Goal: Task Accomplishment & Management: Complete application form

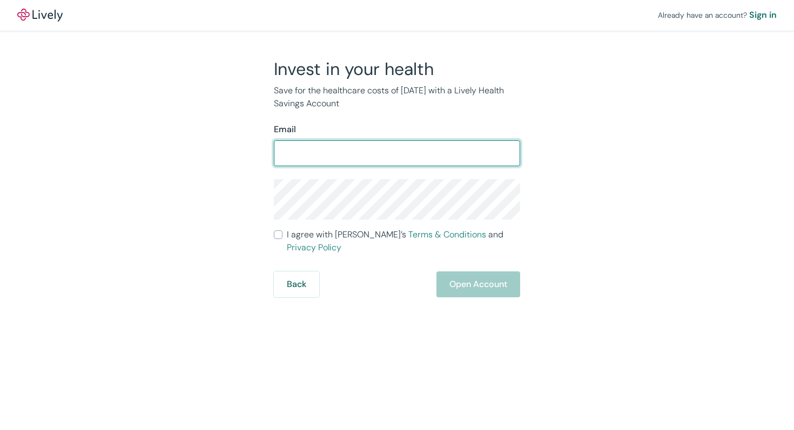
type input "[EMAIL_ADDRESS][DOMAIN_NAME]"
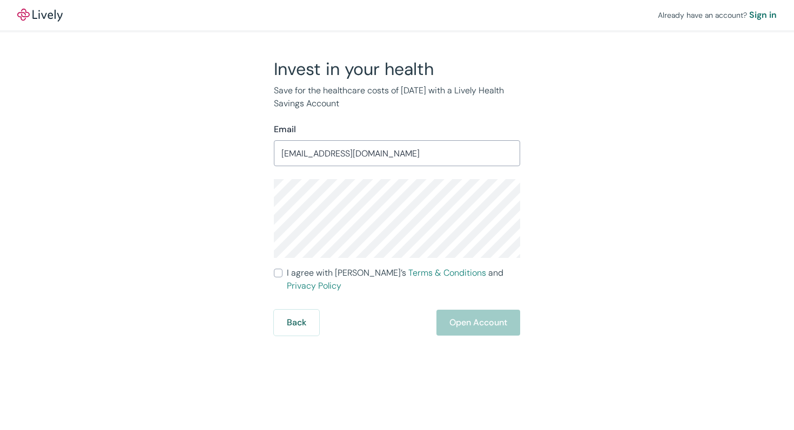
click at [308, 280] on form "Email guanxiaowen@gmail.com ​ I agree with Lively’s Terms & Conditions and Priv…" at bounding box center [397, 229] width 246 height 213
click at [273, 274] on div "Invest in your health Save for the healthcare costs of tomorrow with a Lively H…" at bounding box center [390, 197] width 259 height 278
click at [278, 275] on input "I agree with Lively’s Terms & Conditions and Privacy Policy" at bounding box center [278, 273] width 9 height 9
checkbox input "true"
click at [489, 315] on button "Open Account" at bounding box center [478, 323] width 84 height 26
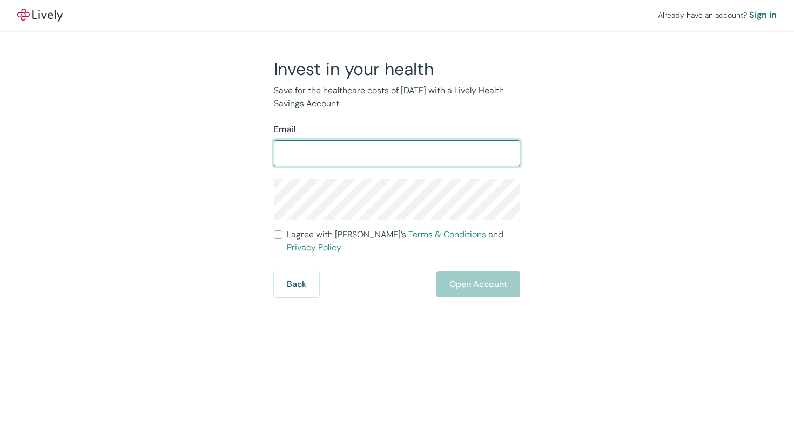
type input "[EMAIL_ADDRESS][DOMAIN_NAME]"
